Goal: Task Accomplishment & Management: Manage account settings

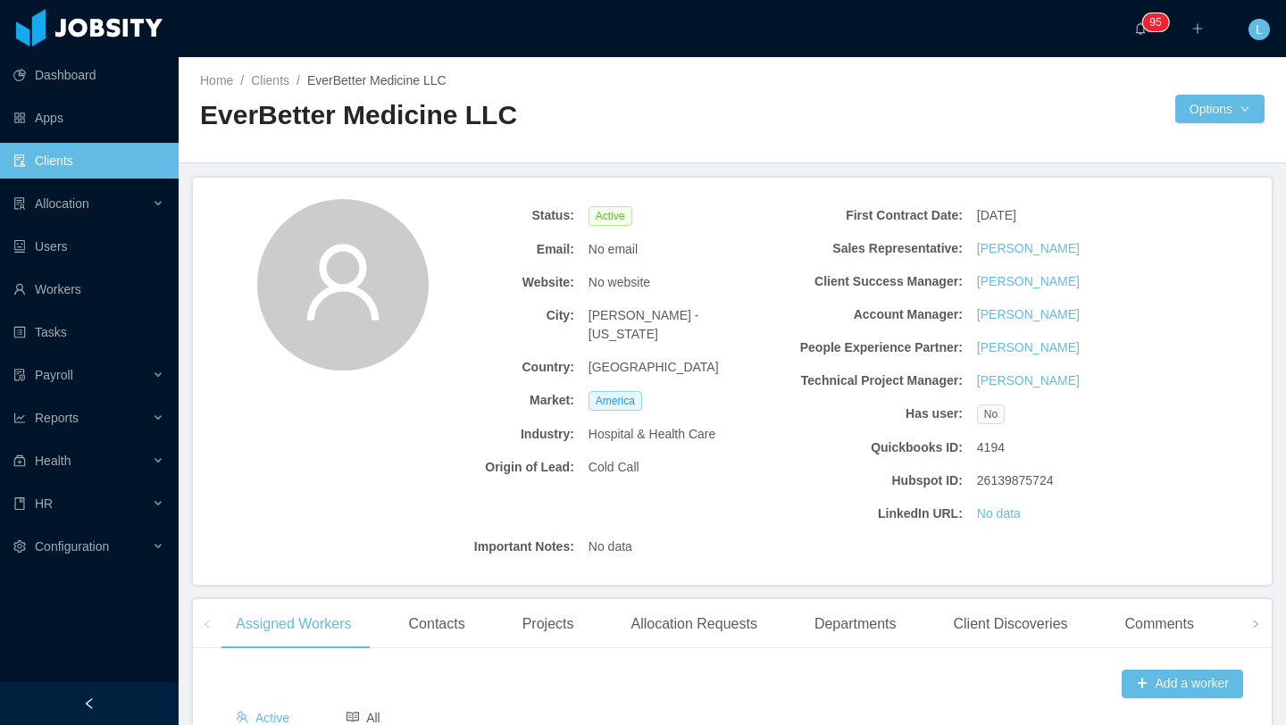
click at [96, 223] on li "Allocation" at bounding box center [89, 205] width 179 height 39
click at [99, 205] on div "Allocation" at bounding box center [89, 204] width 179 height 36
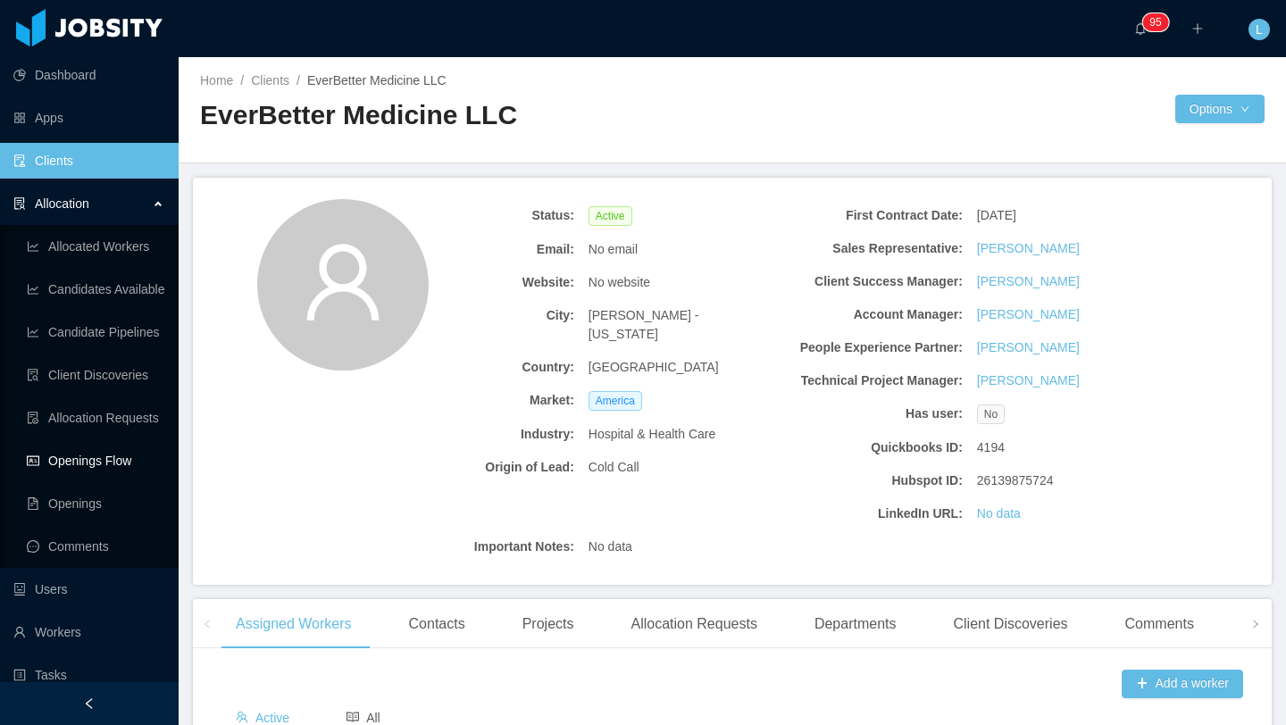
click at [137, 455] on link "Openings Flow" at bounding box center [96, 461] width 138 height 36
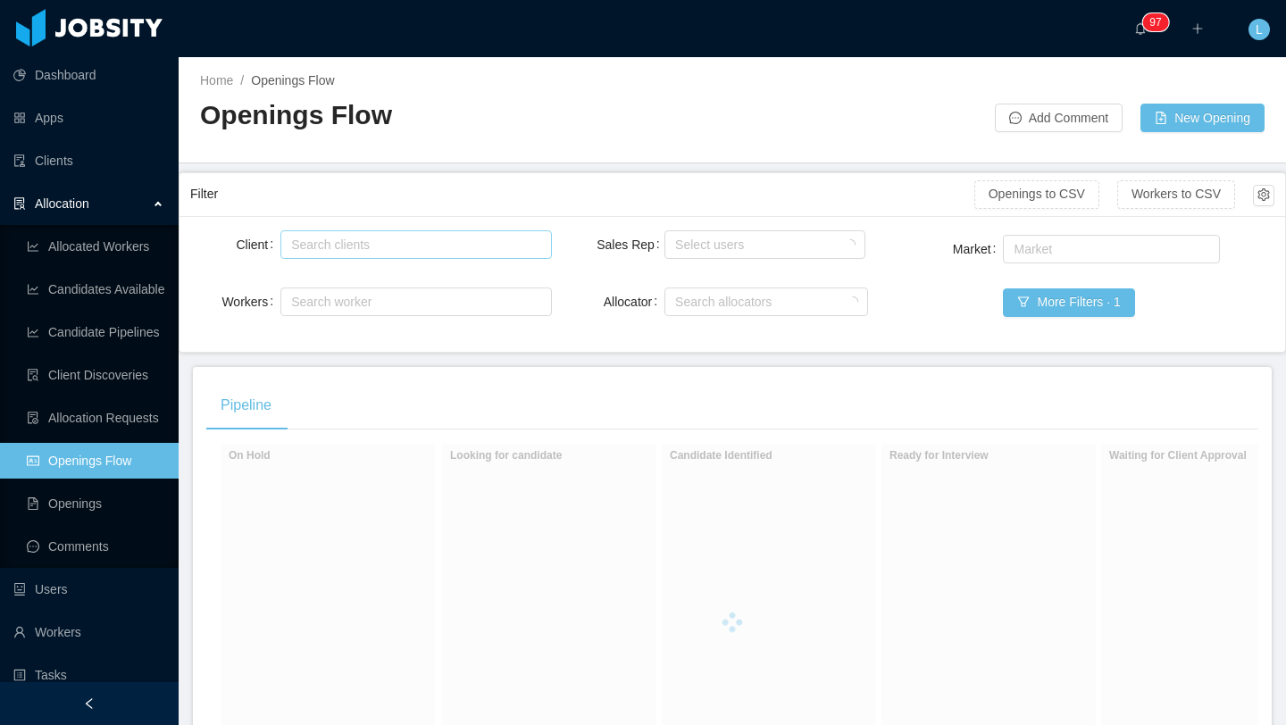
click at [397, 244] on div "Search clients" at bounding box center [411, 245] width 241 height 18
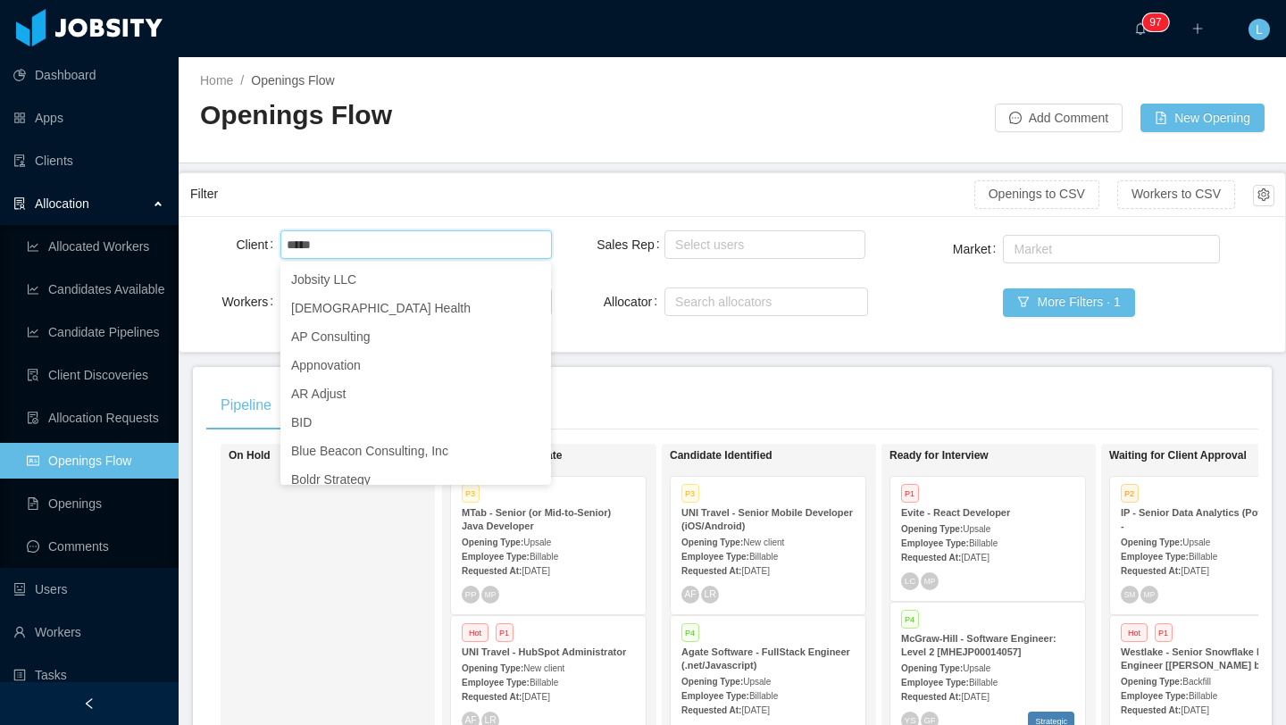
type input "****"
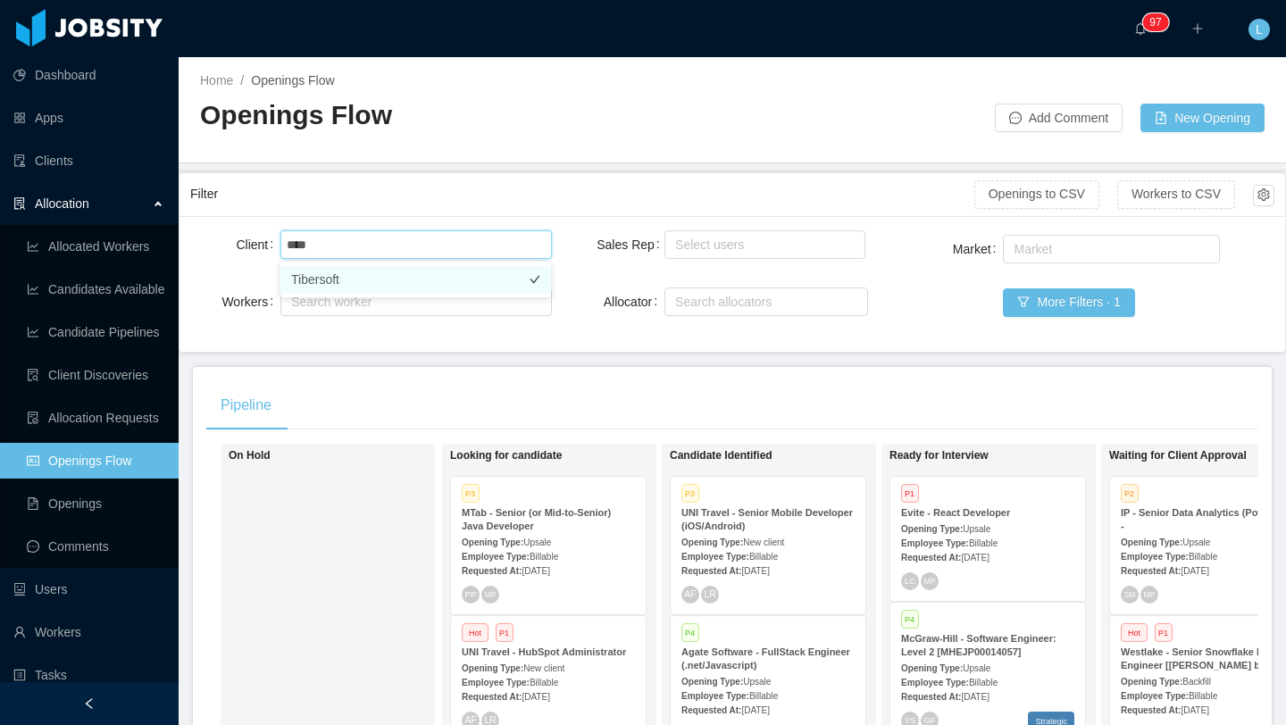
click at [397, 289] on li "Tibersoft" at bounding box center [415, 279] width 271 height 29
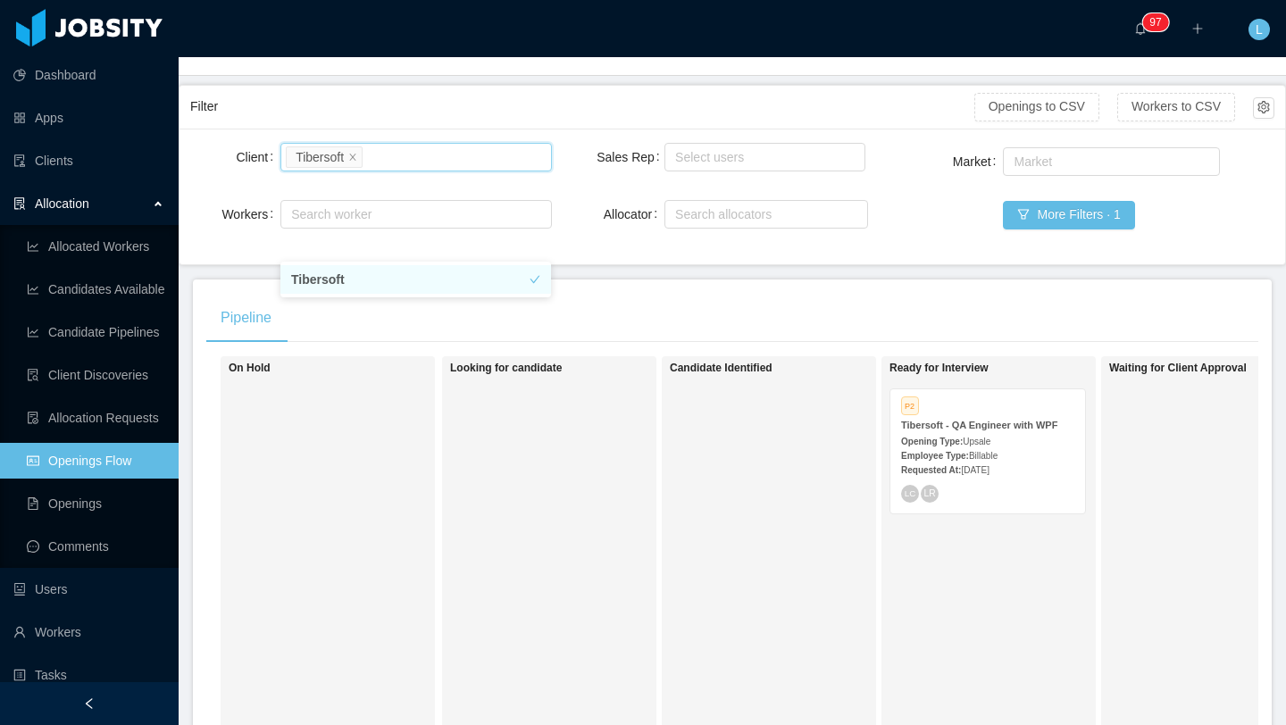
scroll to position [89, 0]
click at [963, 450] on strong "Employee Type:" at bounding box center [935, 454] width 68 height 10
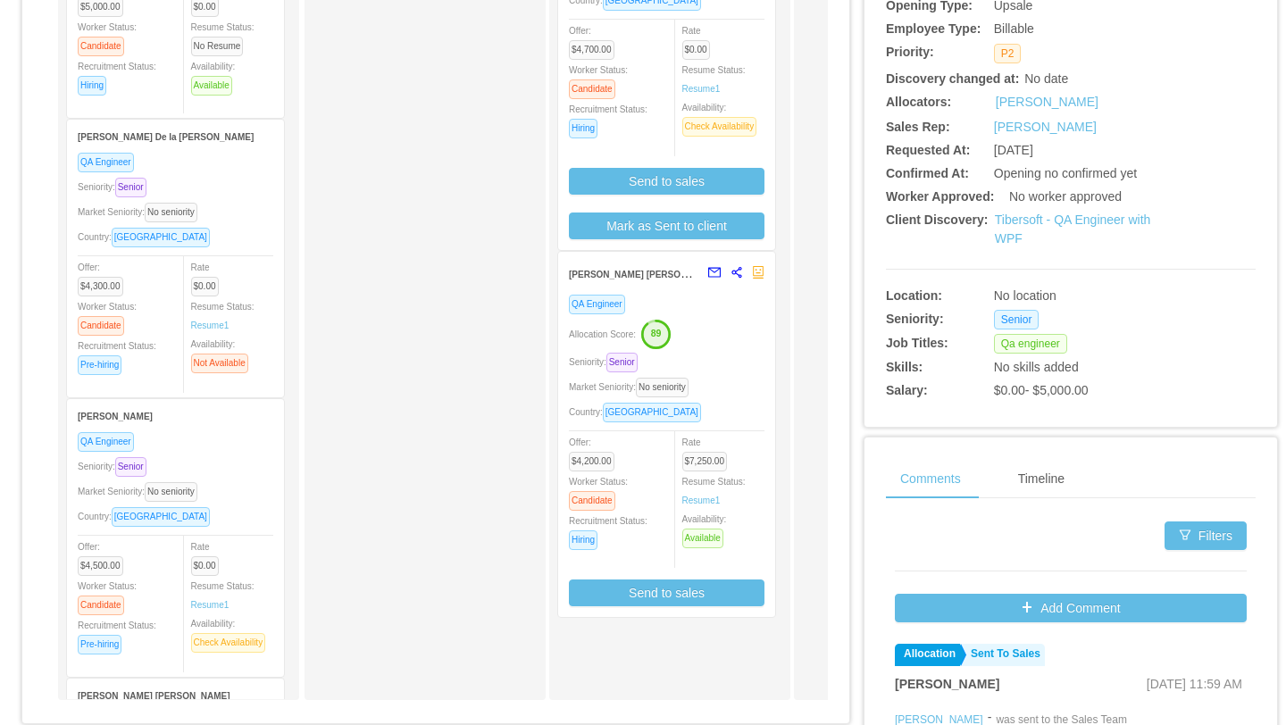
scroll to position [425, 0]
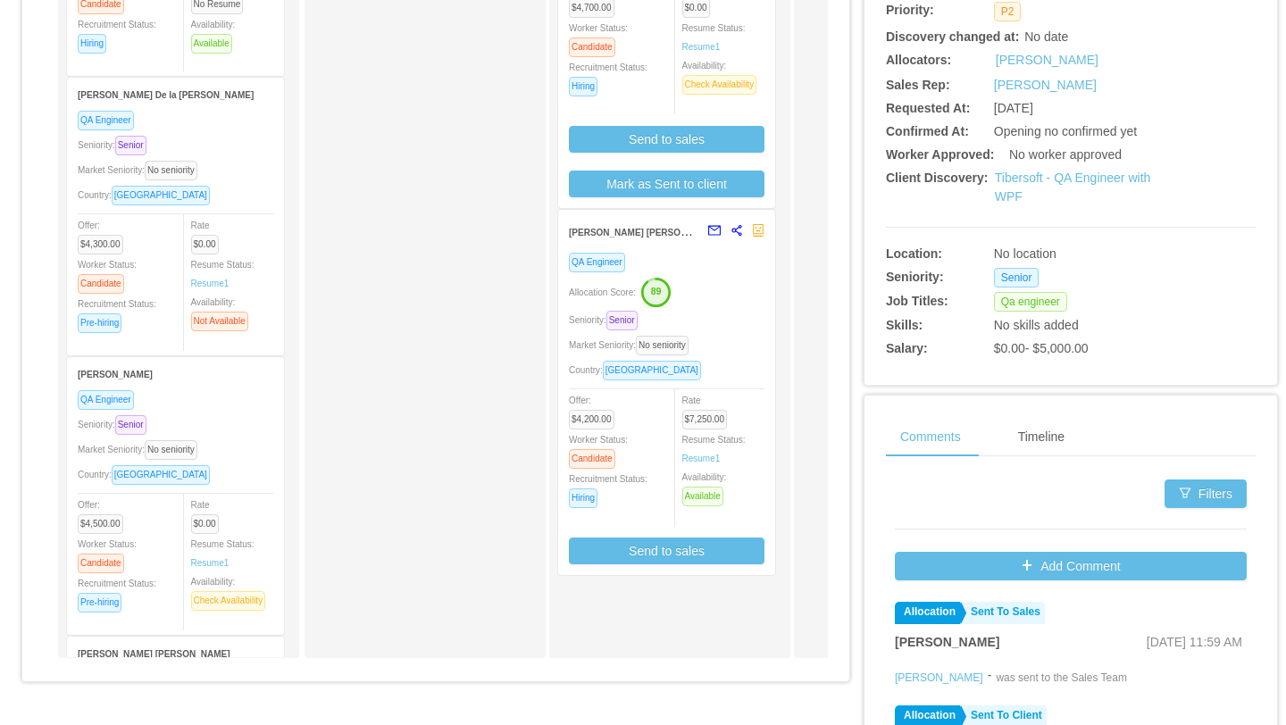
click at [745, 330] on div "QA Engineer Allocation Score: 89 Seniority: Senior Market Seniority: No seniori…" at bounding box center [667, 408] width 196 height 313
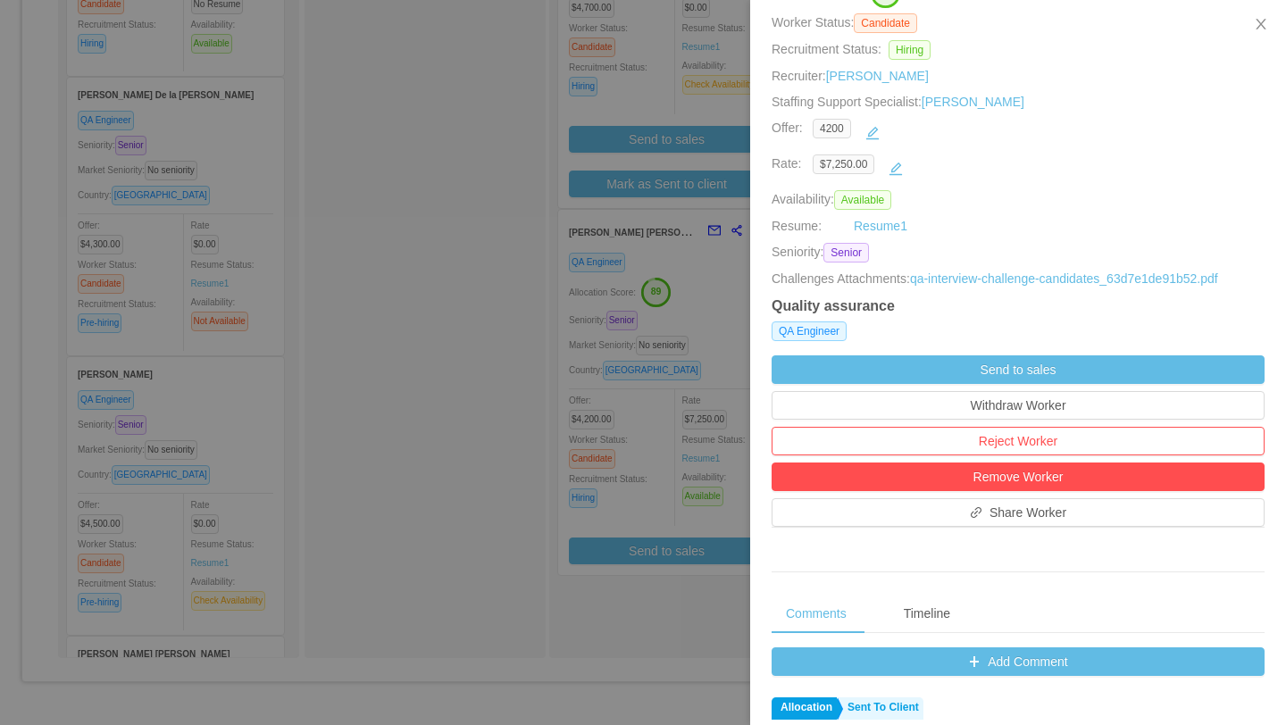
scroll to position [280, 0]
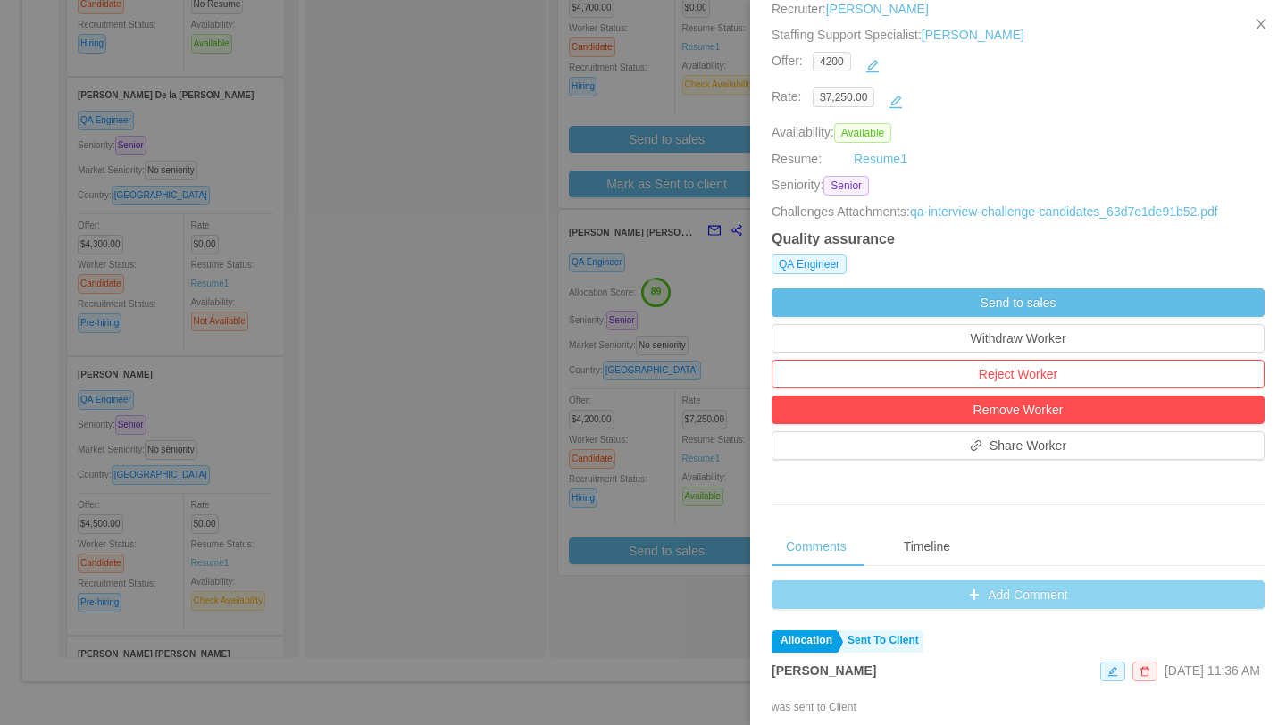
click at [980, 596] on button "Add Comment" at bounding box center [1018, 594] width 493 height 29
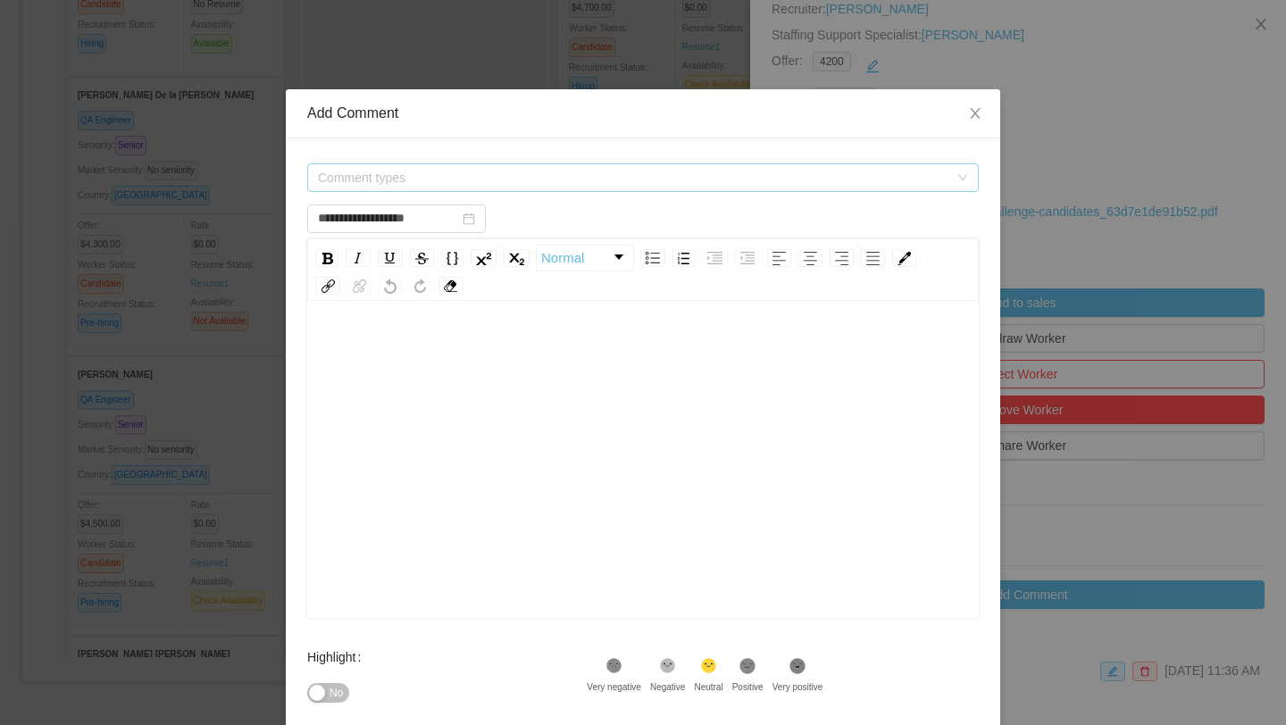
click at [813, 170] on span "Comment types" at bounding box center [633, 178] width 630 height 18
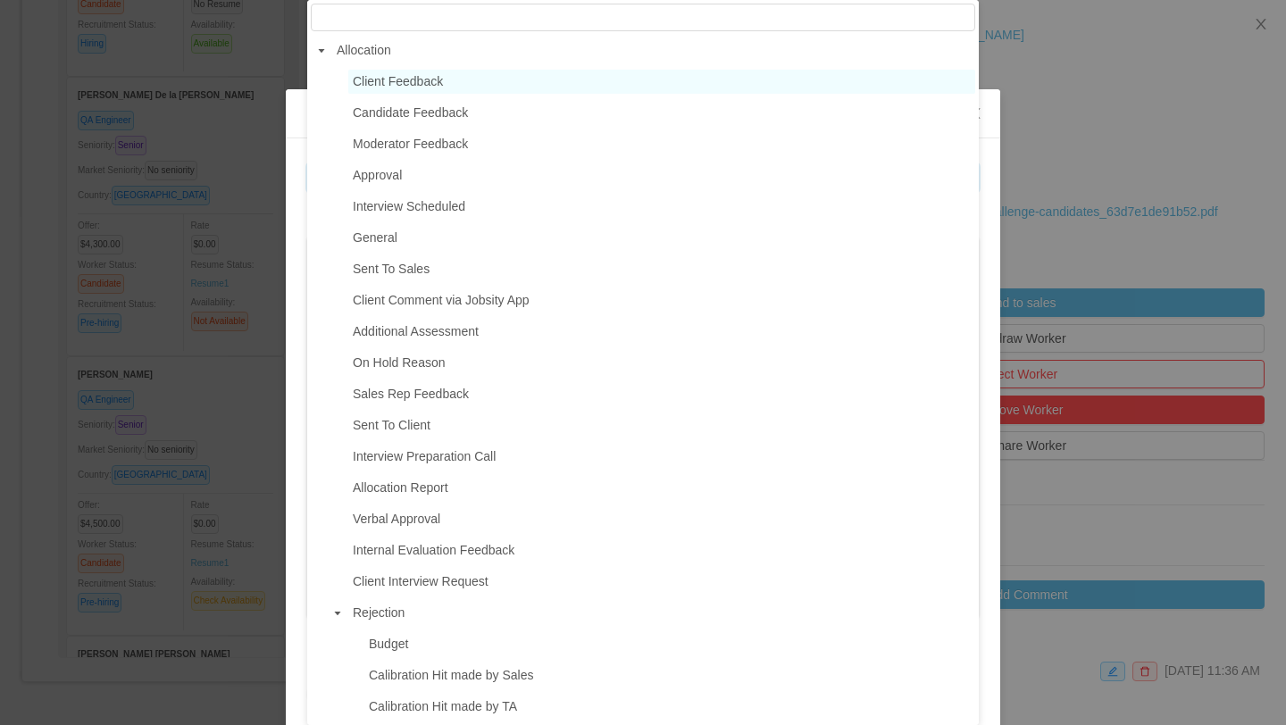
click at [486, 84] on span "Client Feedback" at bounding box center [661, 82] width 627 height 24
type input "**********"
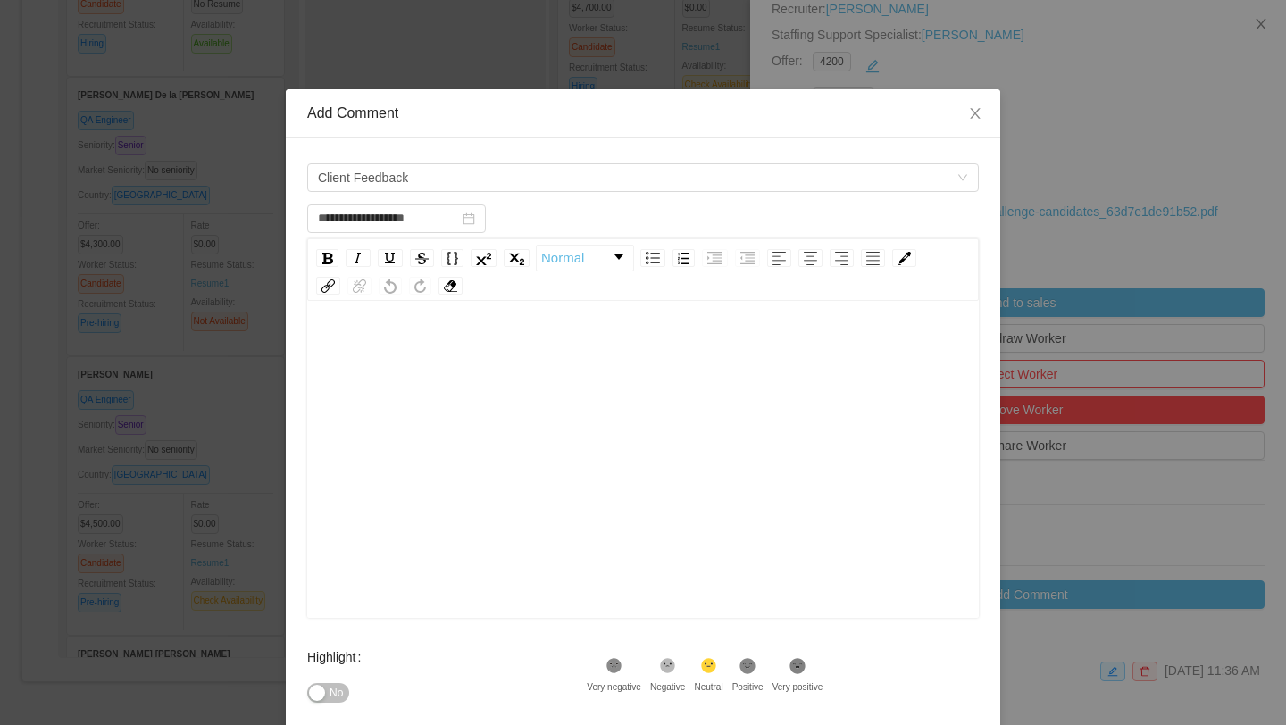
click at [406, 367] on div "rdw-editor" at bounding box center [643, 487] width 644 height 313
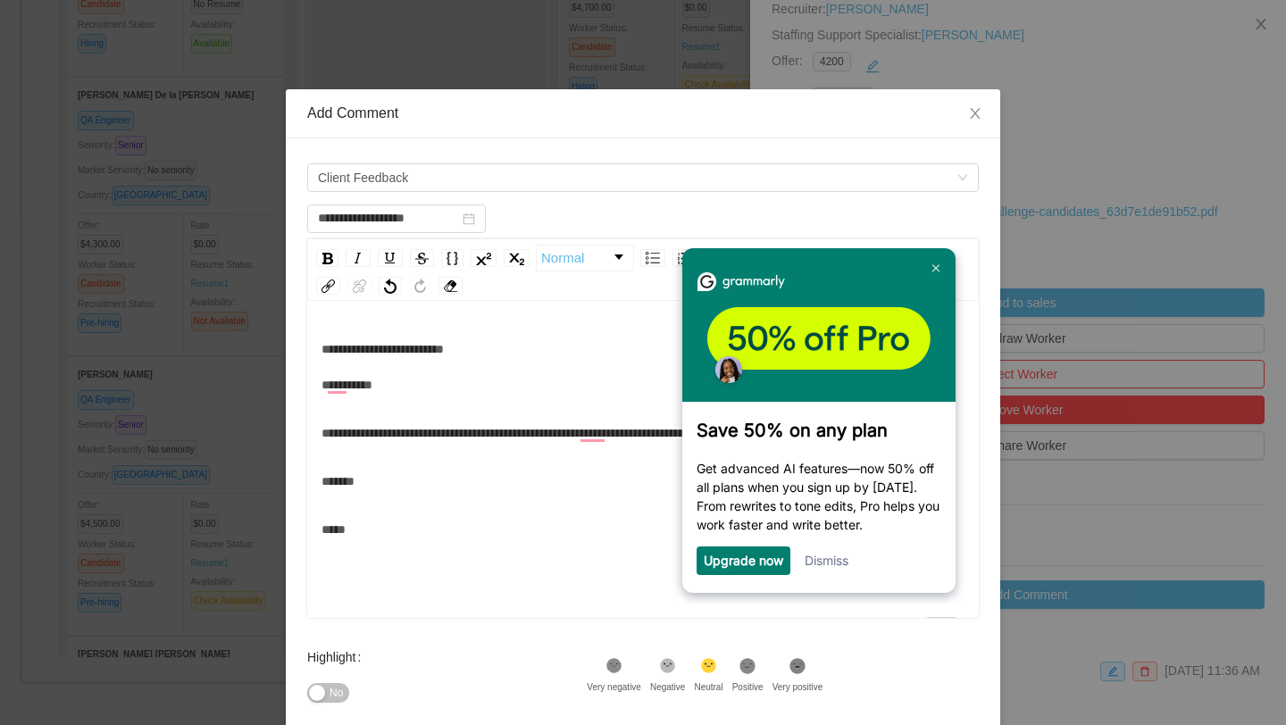
click at [333, 396] on div "**********" at bounding box center [643, 366] width 644 height 71
click at [430, 547] on div "*****" at bounding box center [643, 530] width 644 height 36
click at [934, 268] on img at bounding box center [935, 268] width 7 height 8
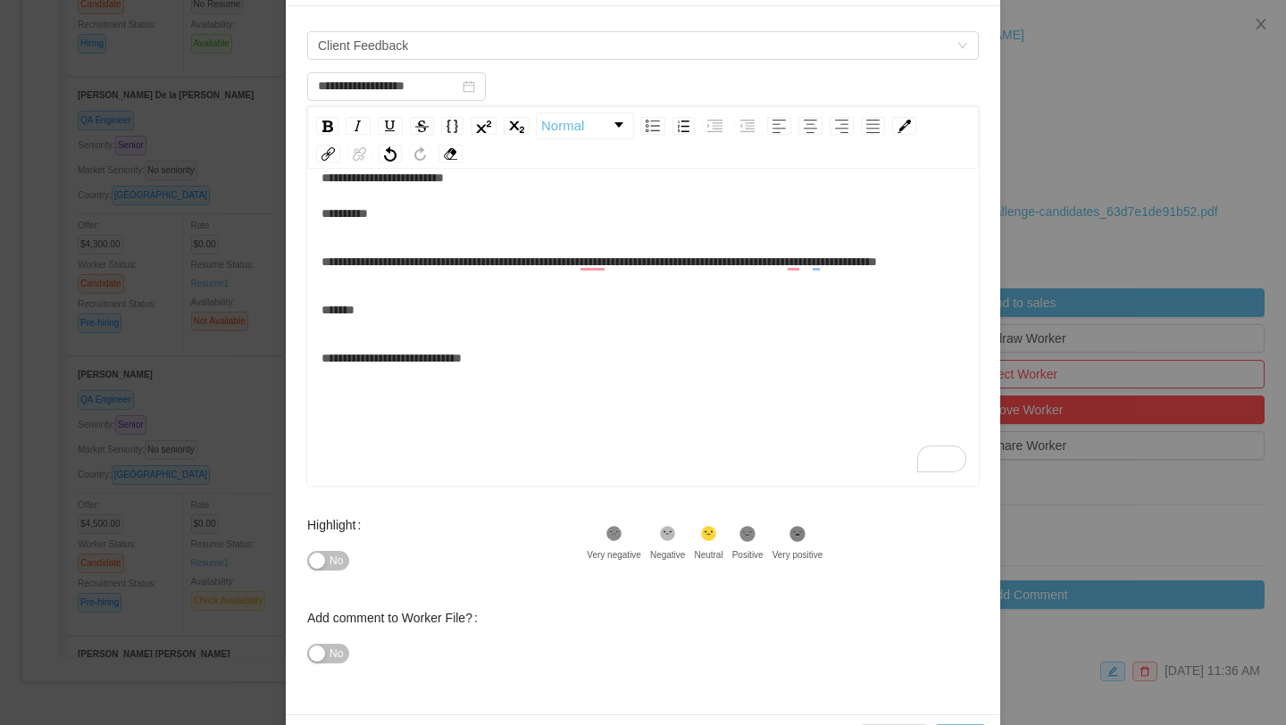
scroll to position [190, 0]
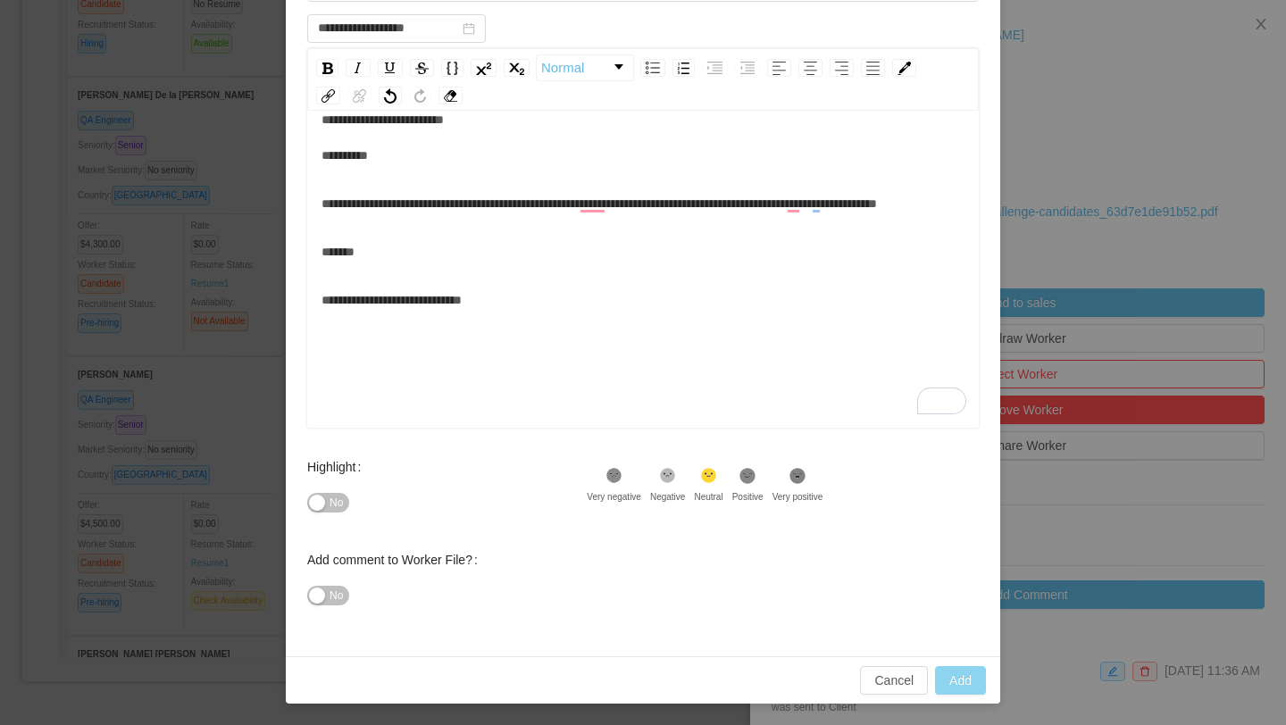
click at [964, 674] on button "Add" at bounding box center [960, 680] width 51 height 29
type input "**********"
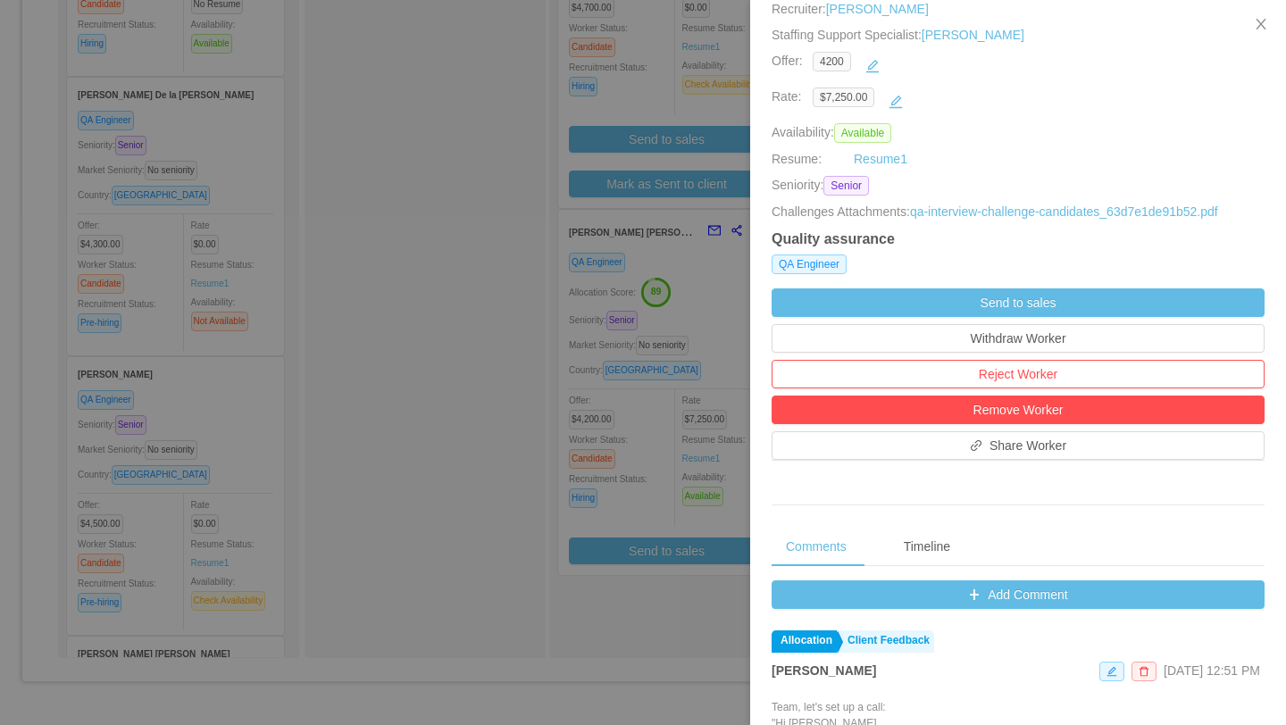
scroll to position [0, 0]
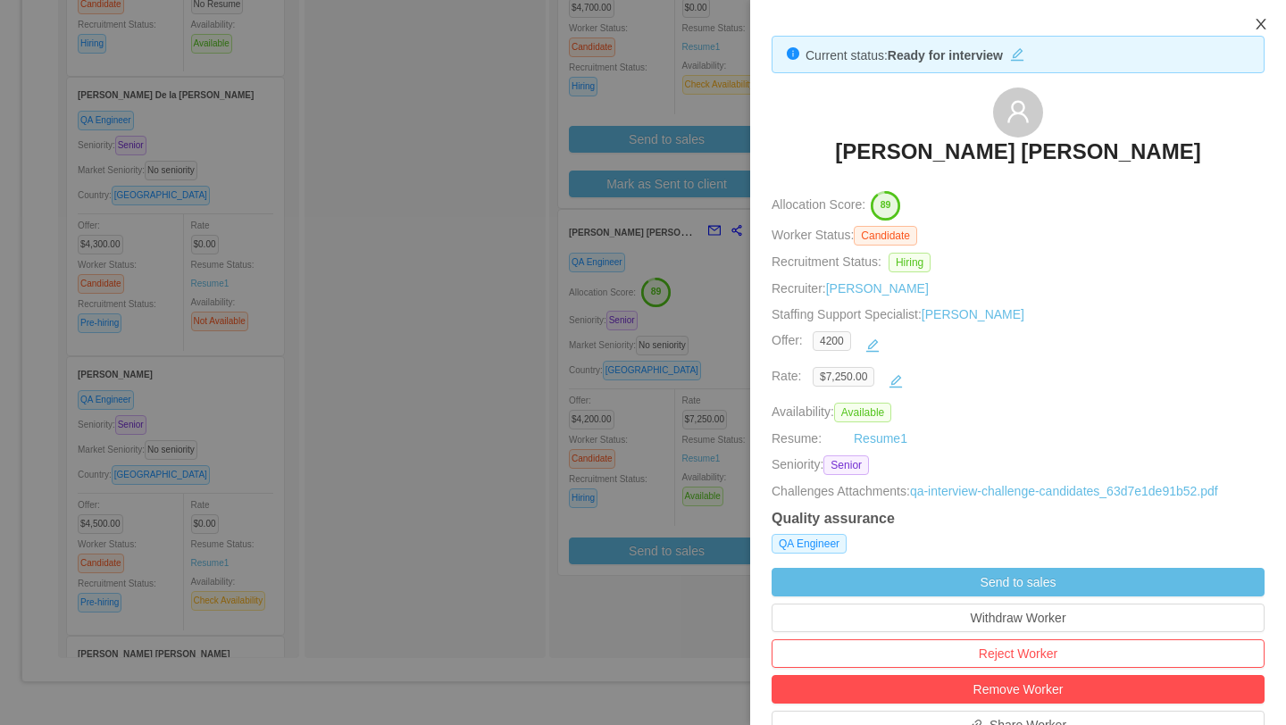
click at [1259, 28] on icon "icon: close" at bounding box center [1261, 24] width 10 height 11
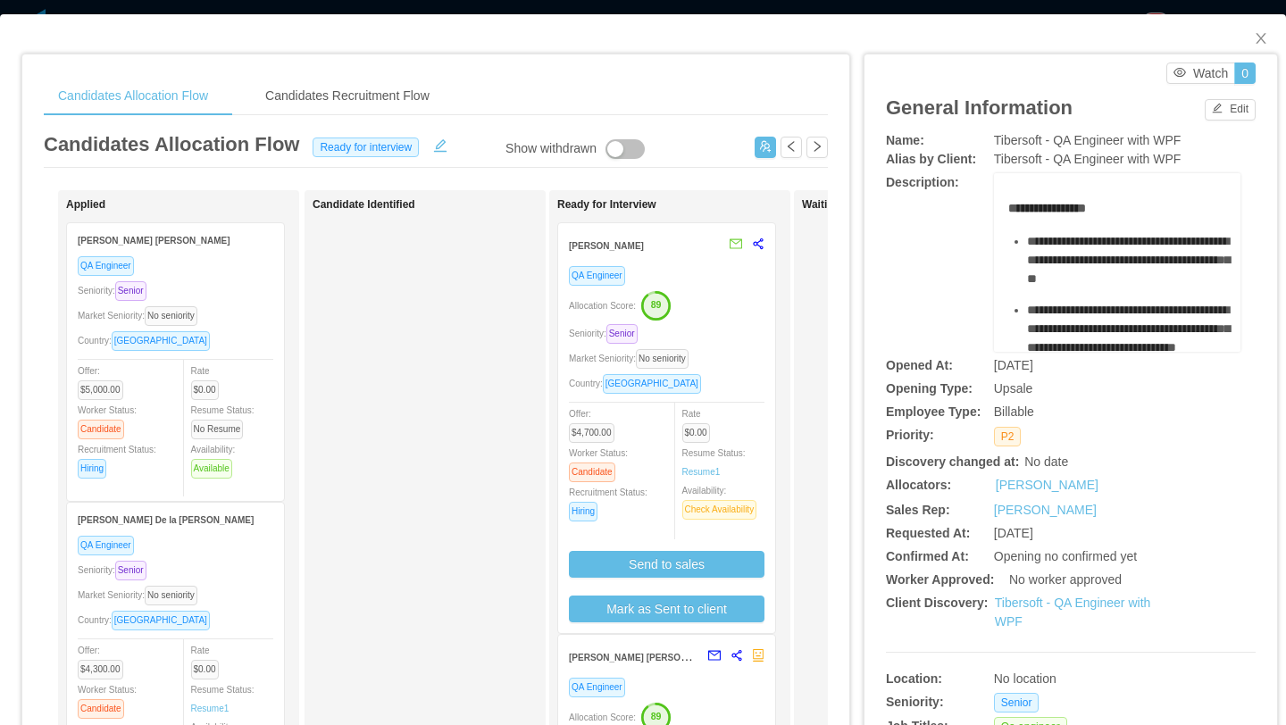
click at [715, 288] on div "QA Engineer Allocation Score: 89 Seniority: Senior Market Seniority: No seniori…" at bounding box center [667, 443] width 196 height 357
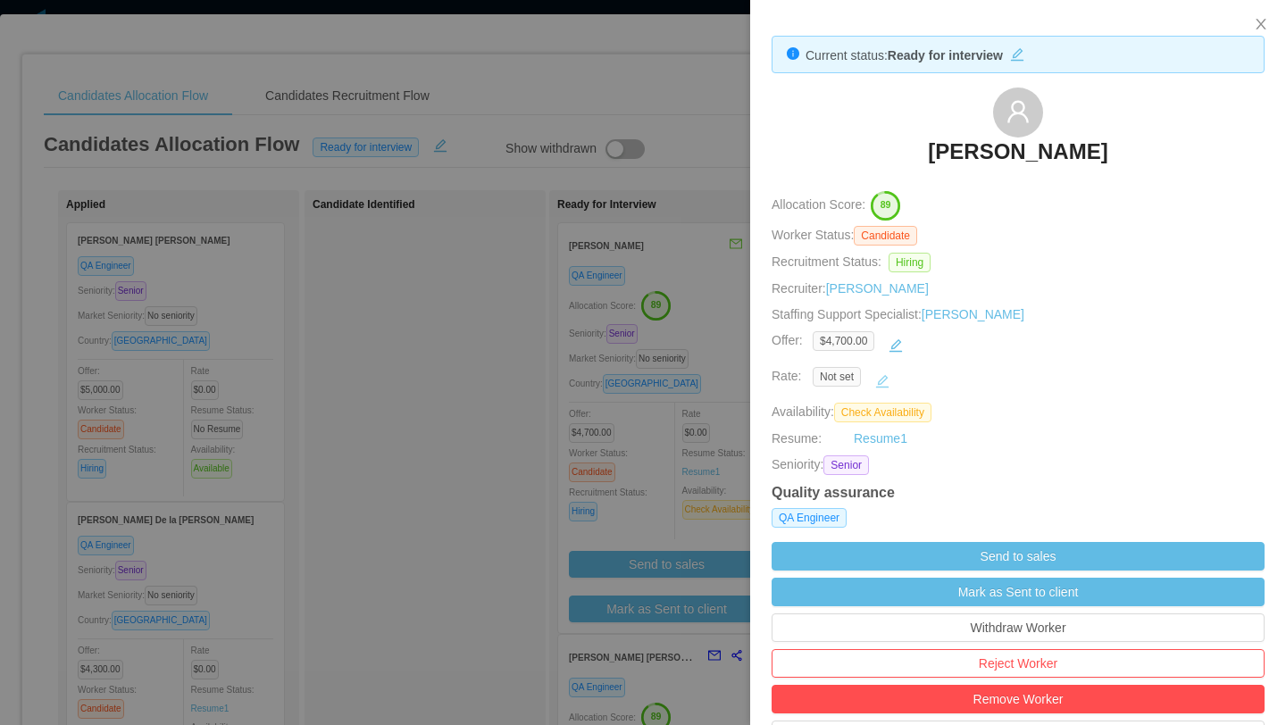
click at [882, 381] on button "button" at bounding box center [882, 381] width 29 height 29
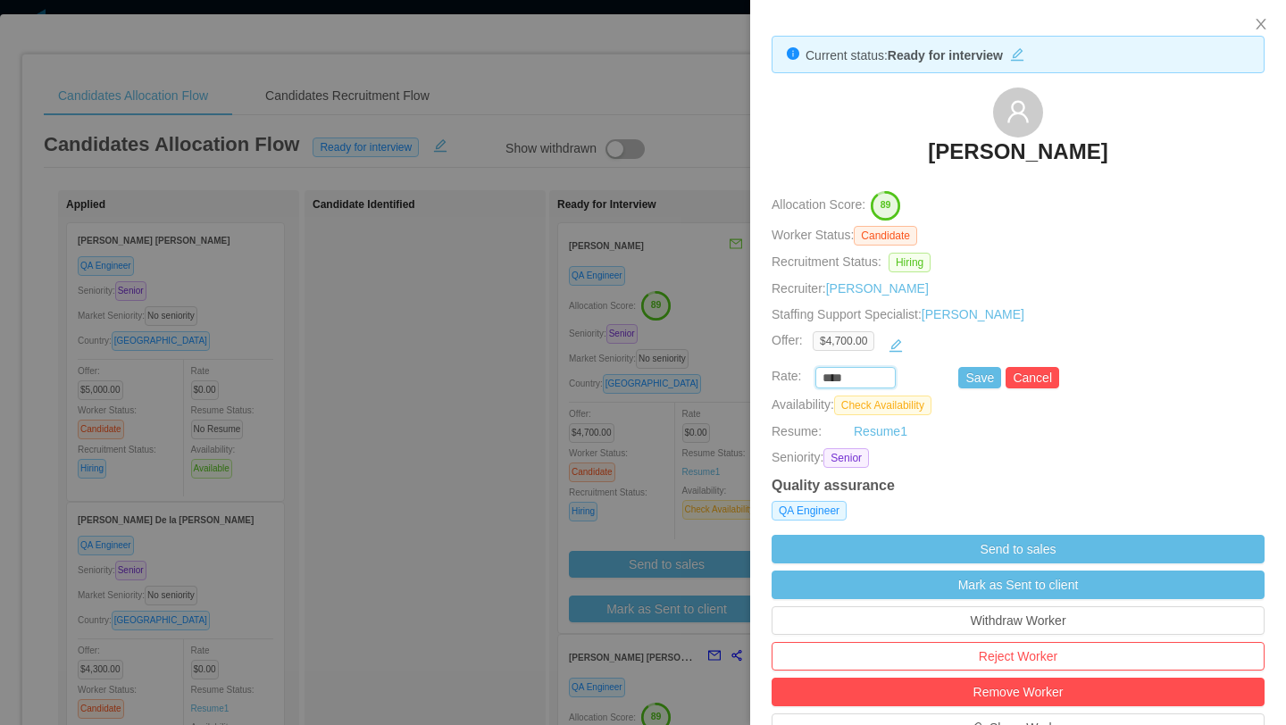
drag, startPoint x: 864, startPoint y: 378, endPoint x: 797, endPoint y: 378, distance: 67.0
click at [797, 378] on div "**** Save Cancel" at bounding box center [997, 377] width 493 height 21
type input "*******"
click at [980, 383] on button "Save" at bounding box center [979, 377] width 43 height 21
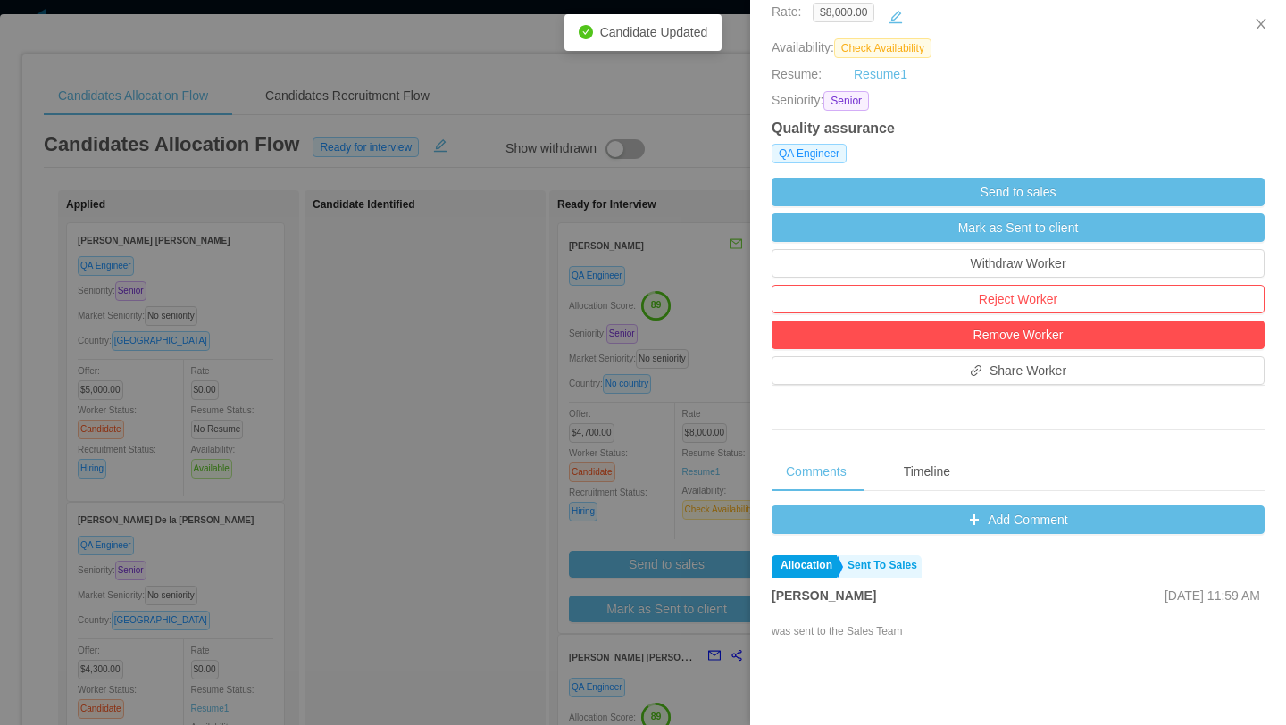
scroll to position [389, 0]
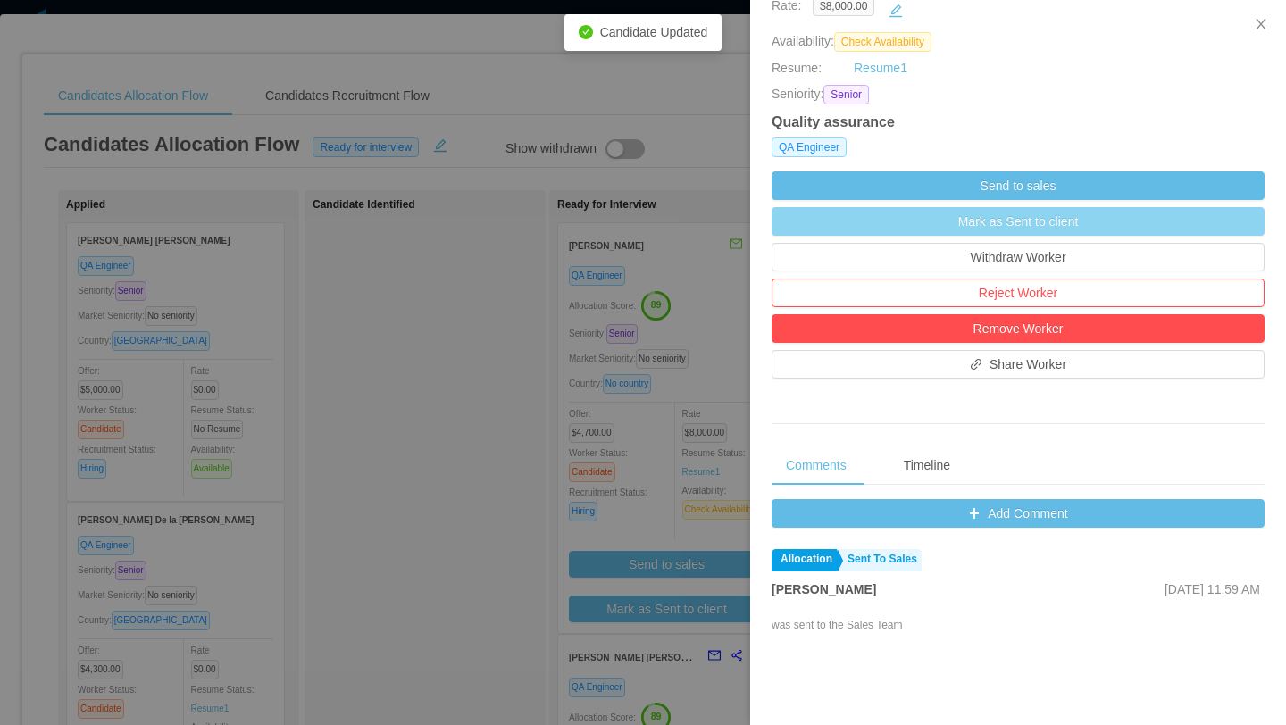
click at [1049, 221] on button "Mark as Sent to client" at bounding box center [1018, 221] width 493 height 29
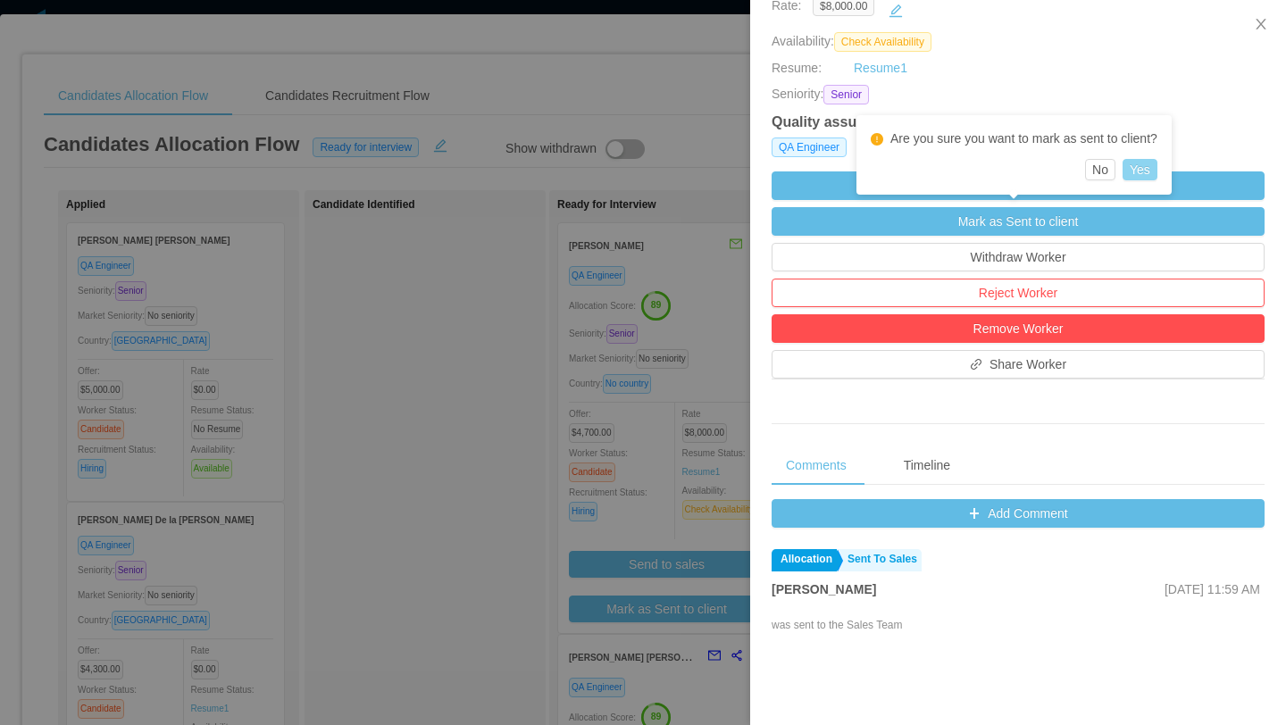
click at [1155, 168] on button "Yes" at bounding box center [1140, 169] width 35 height 21
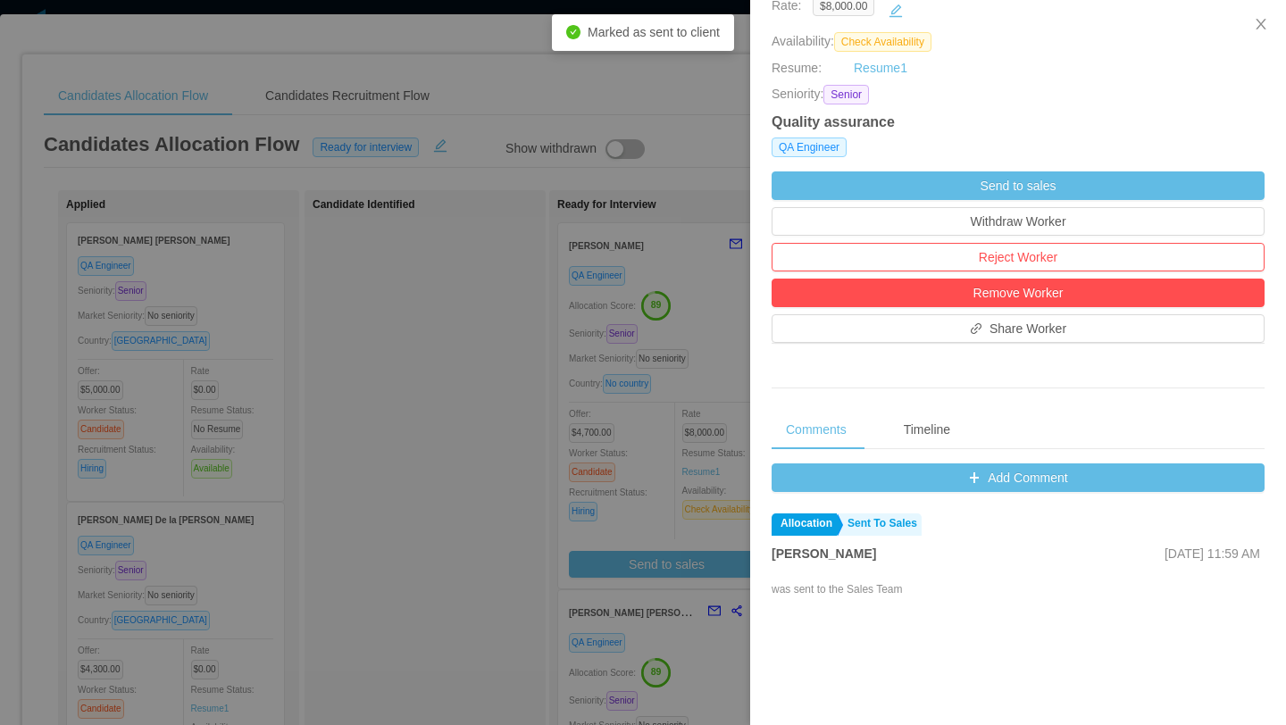
click at [480, 363] on div at bounding box center [643, 362] width 1286 height 725
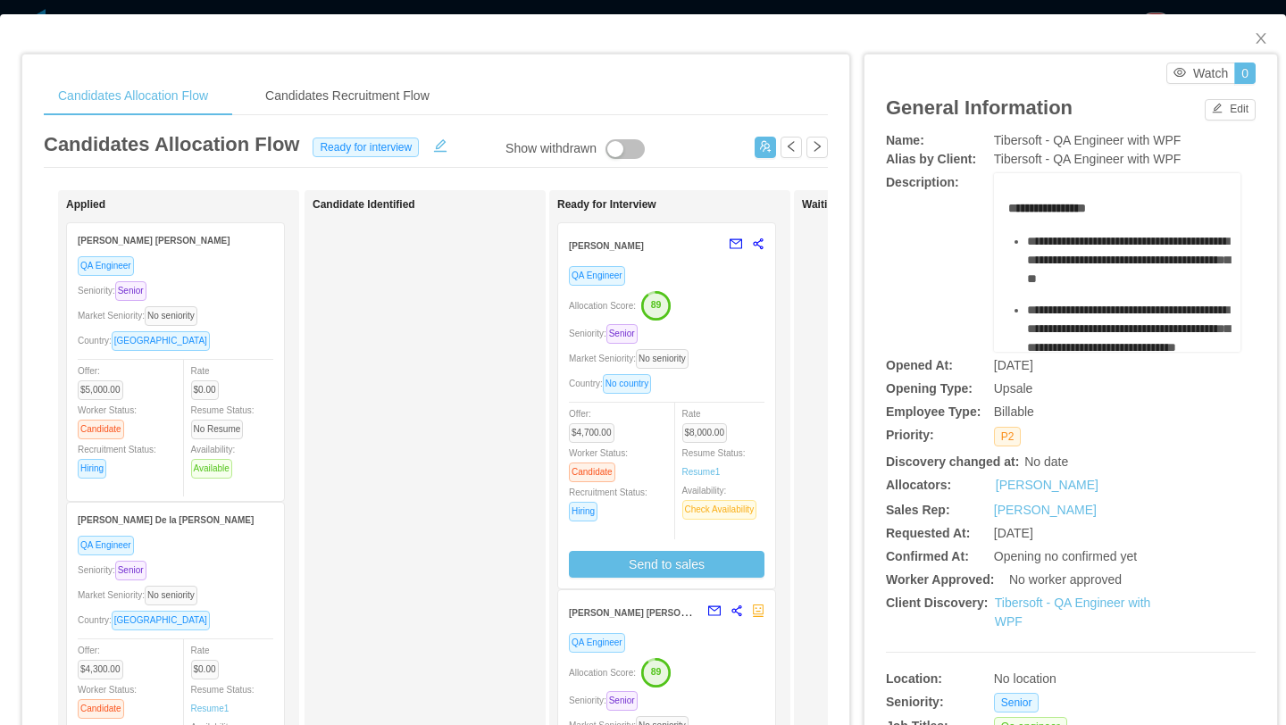
scroll to position [6, 0]
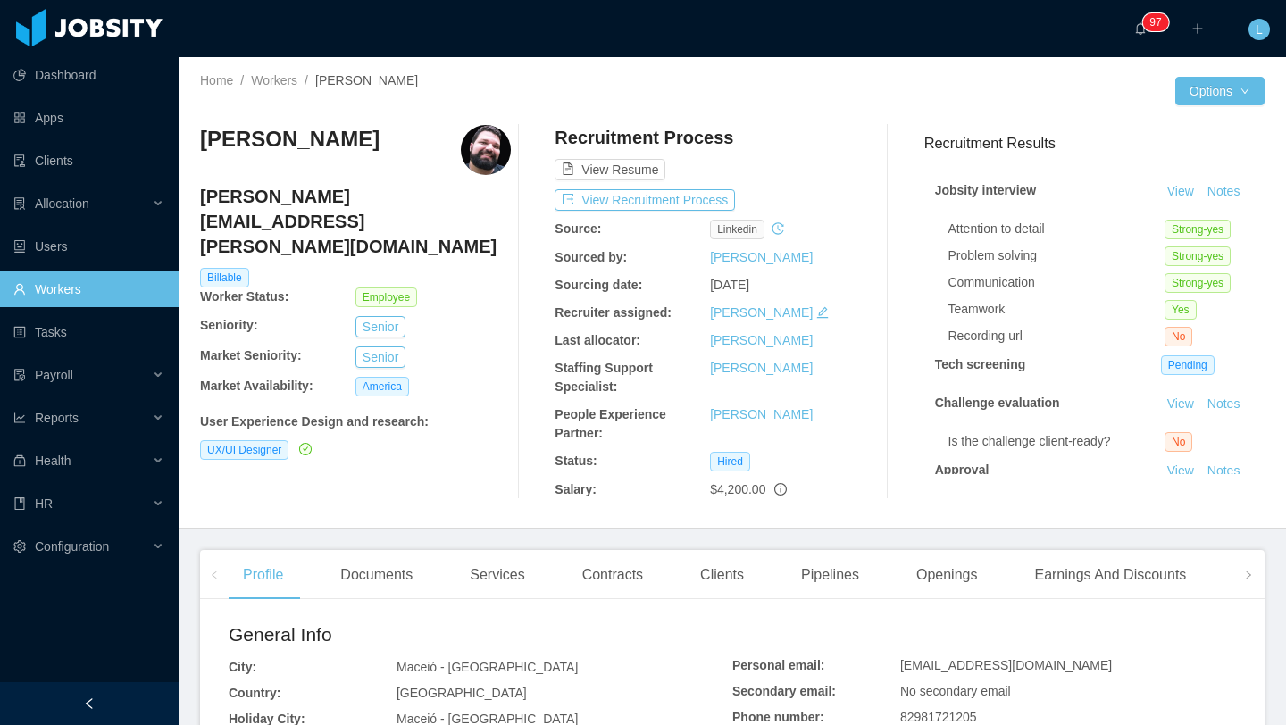
scroll to position [55, 0]
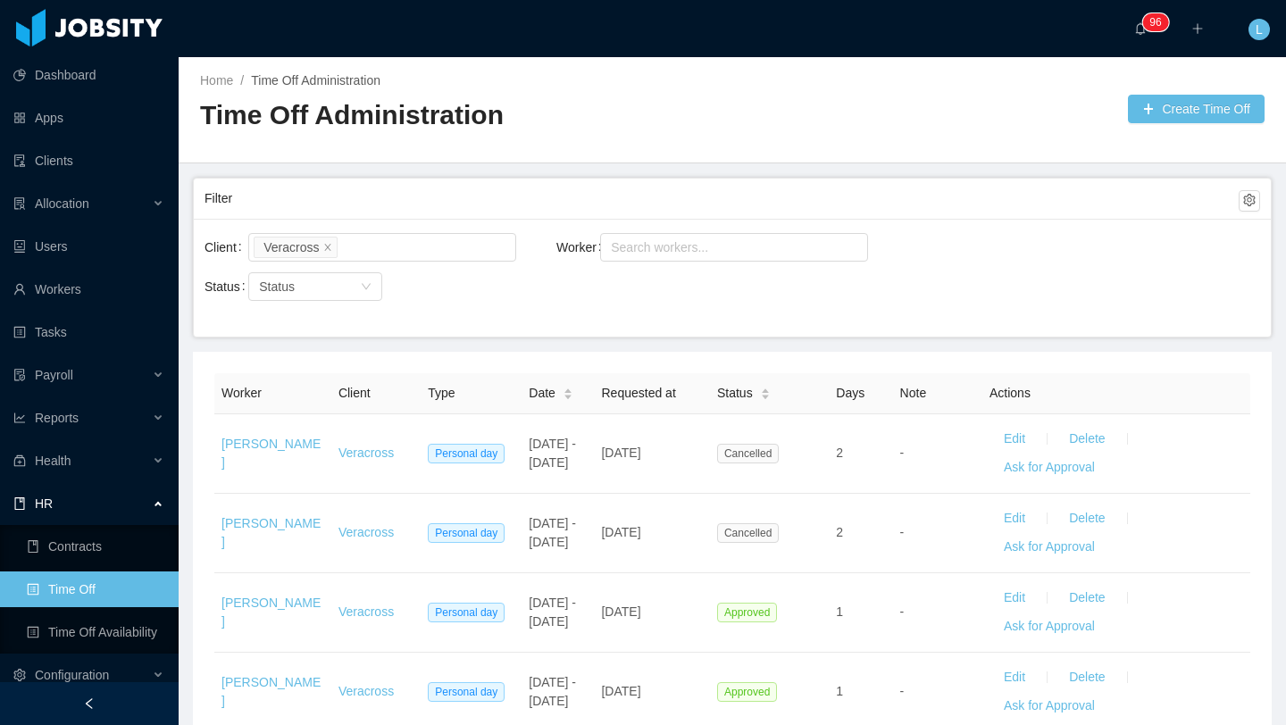
scroll to position [121, 0]
